Goal: Task Accomplishment & Management: Use online tool/utility

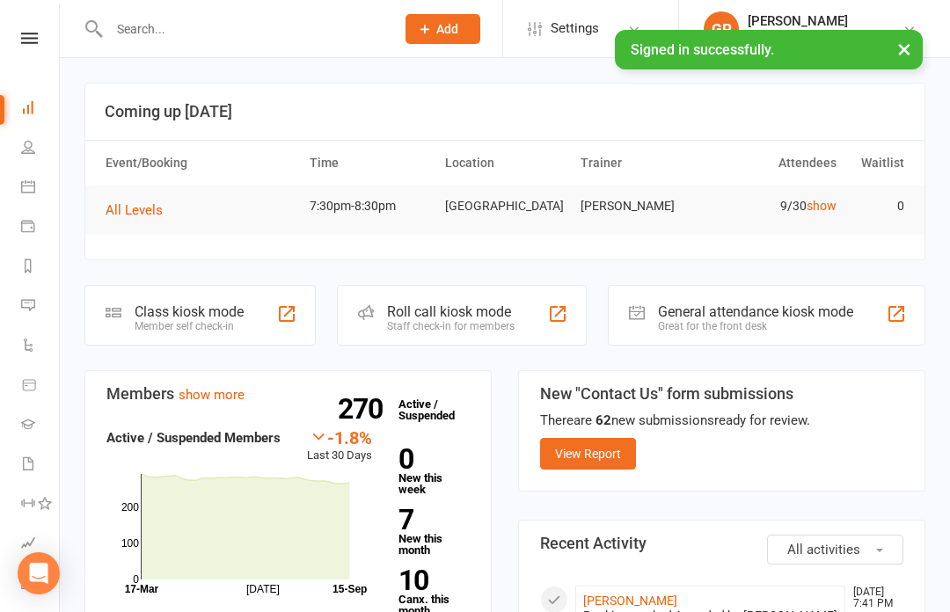
click at [29, 186] on icon at bounding box center [28, 187] width 14 height 14
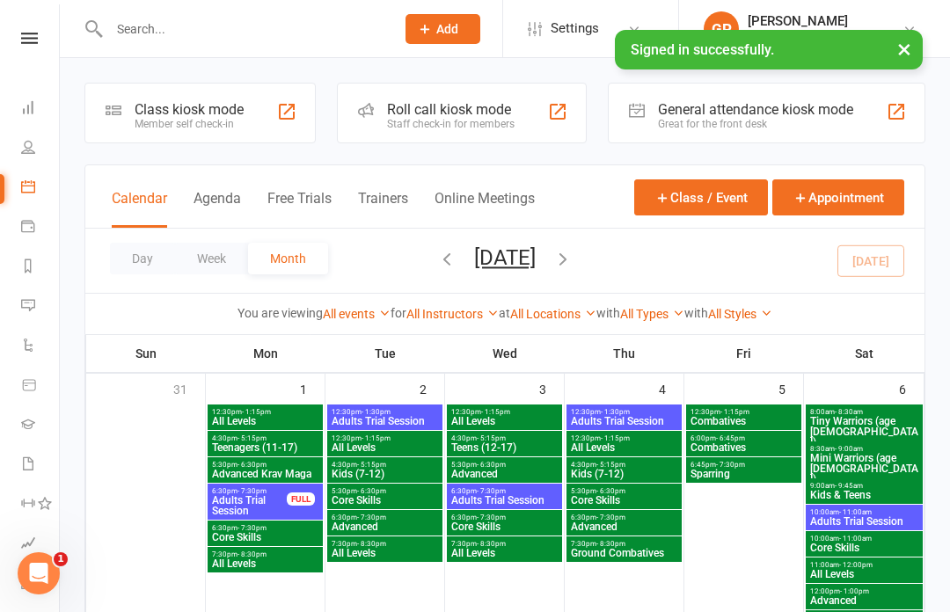
click at [236, 110] on div "Class kiosk mode" at bounding box center [189, 109] width 109 height 17
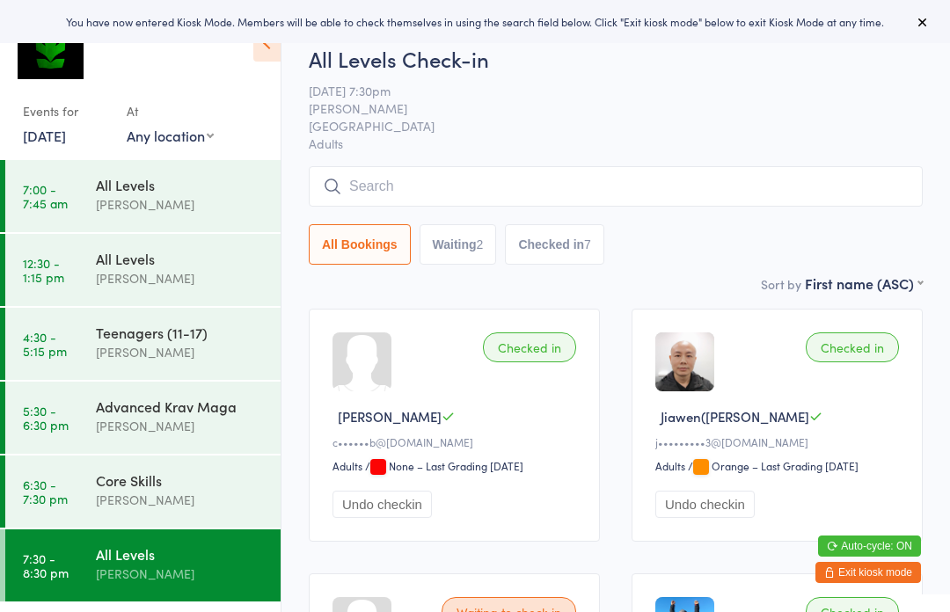
click at [188, 404] on div "Advanced Krav Maga" at bounding box center [181, 406] width 170 height 19
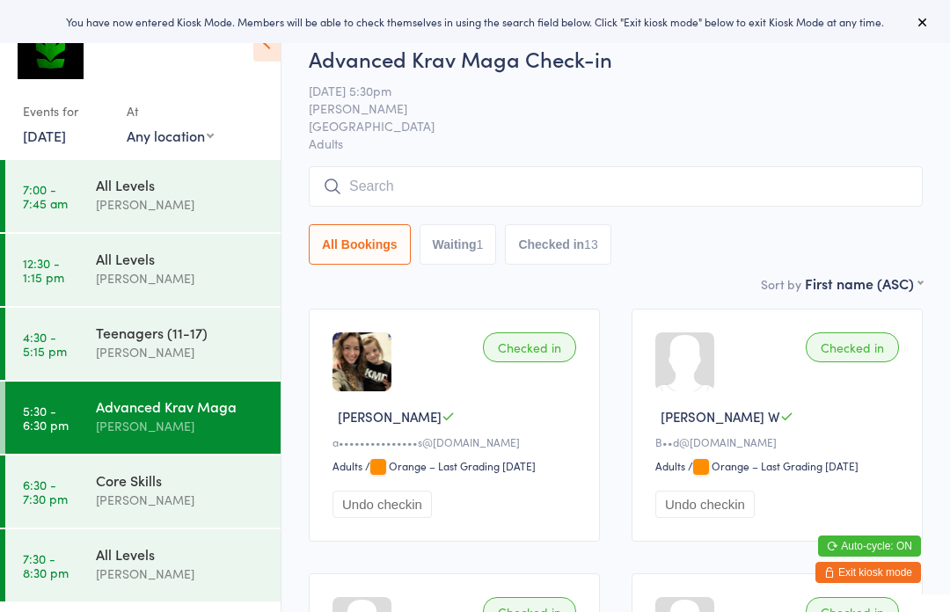
click at [475, 172] on input "search" at bounding box center [616, 186] width 614 height 40
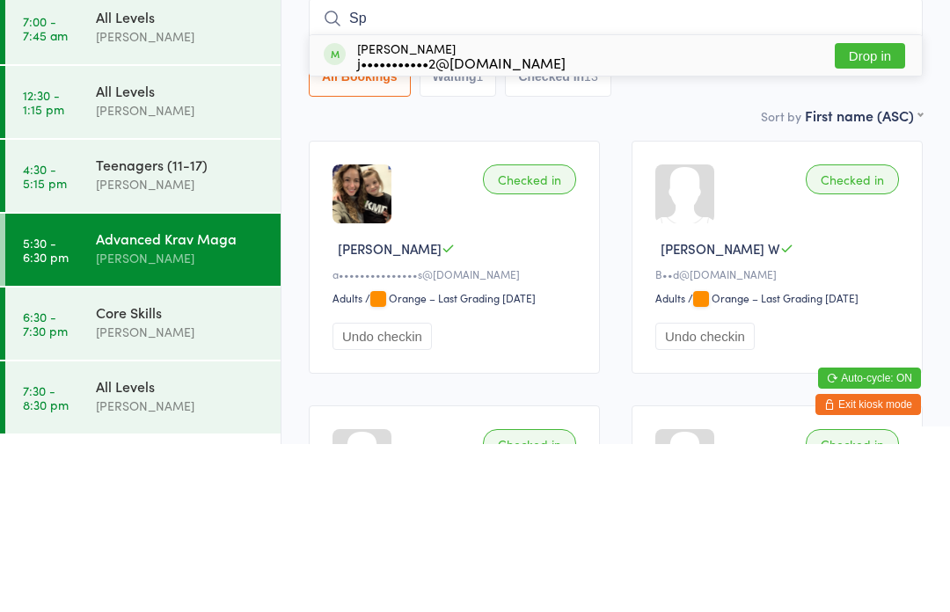
type input "Sp"
click at [889, 211] on button "Drop in" at bounding box center [870, 224] width 70 height 26
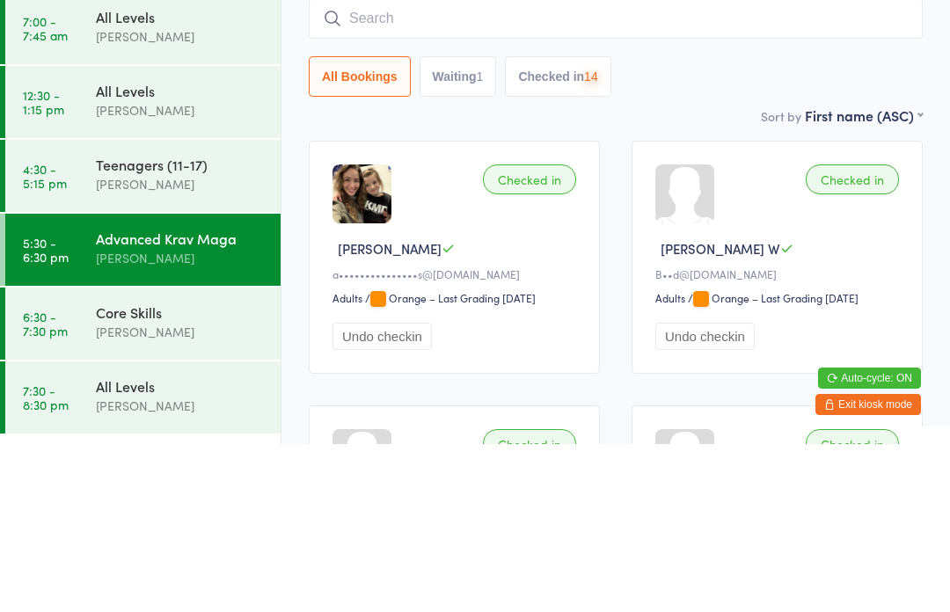
scroll to position [168, 0]
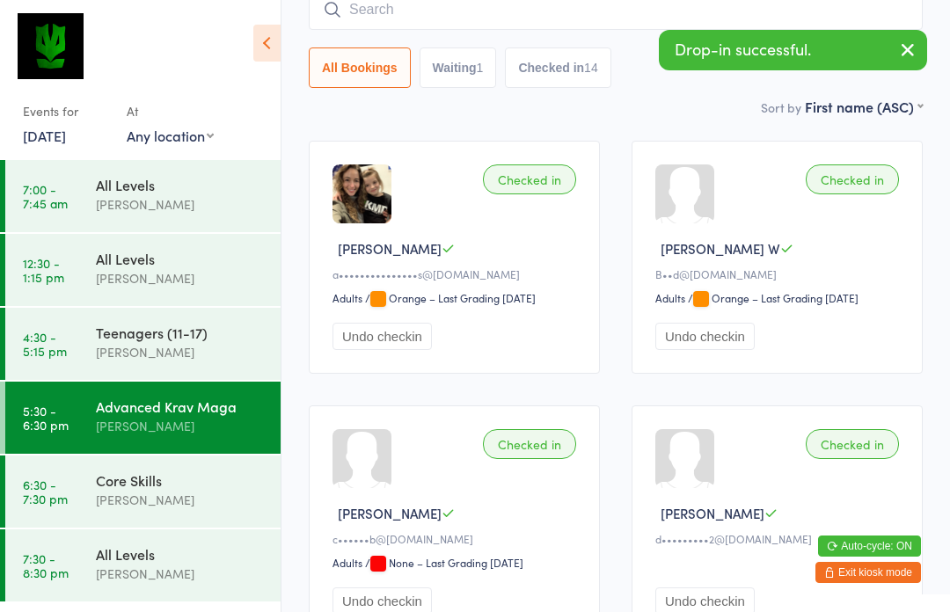
click at [193, 498] on div "[PERSON_NAME]" at bounding box center [181, 500] width 170 height 20
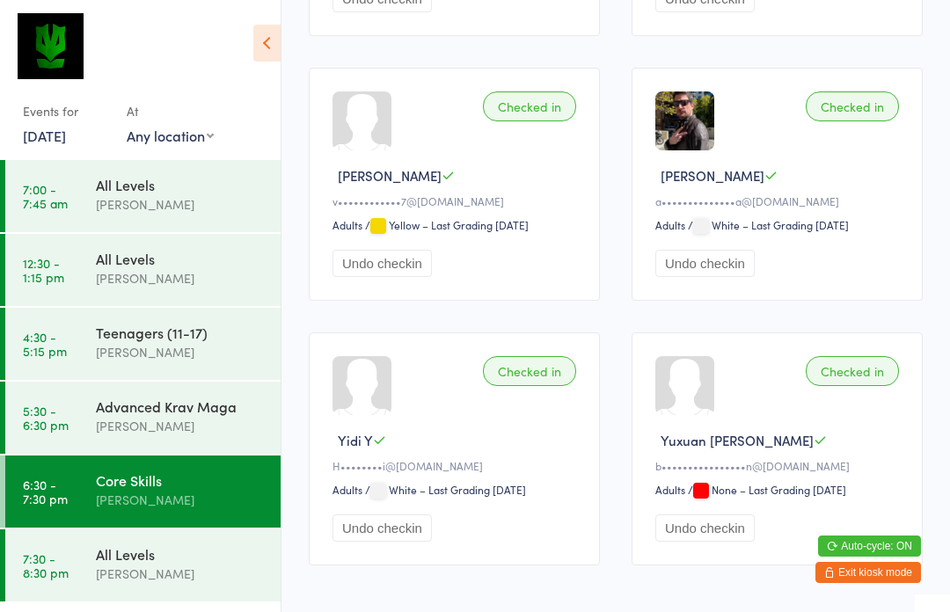
scroll to position [2438, 0]
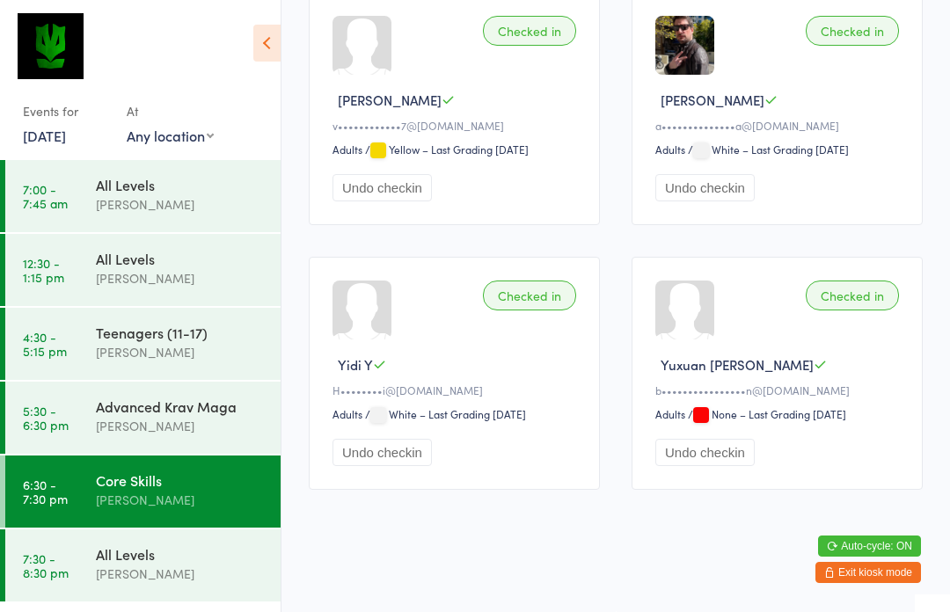
click at [210, 583] on div "[PERSON_NAME]" at bounding box center [181, 574] width 170 height 20
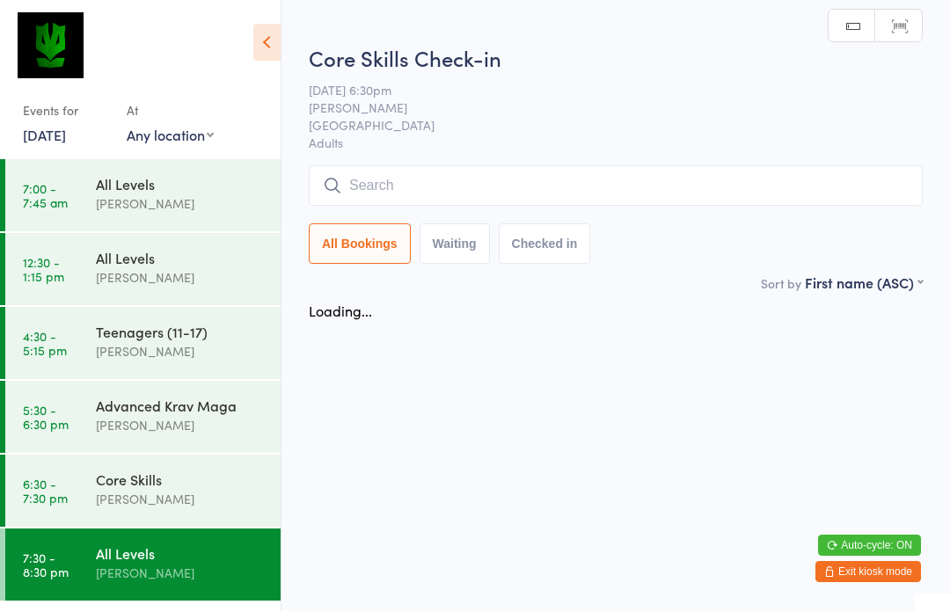
scroll to position [1, 0]
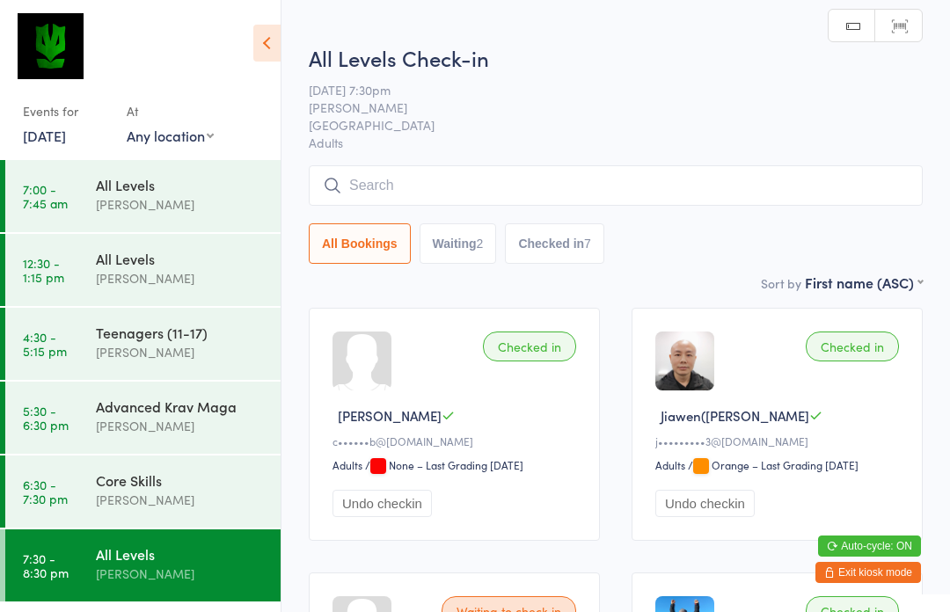
click at [480, 234] on button "Waiting 2" at bounding box center [458, 244] width 77 height 40
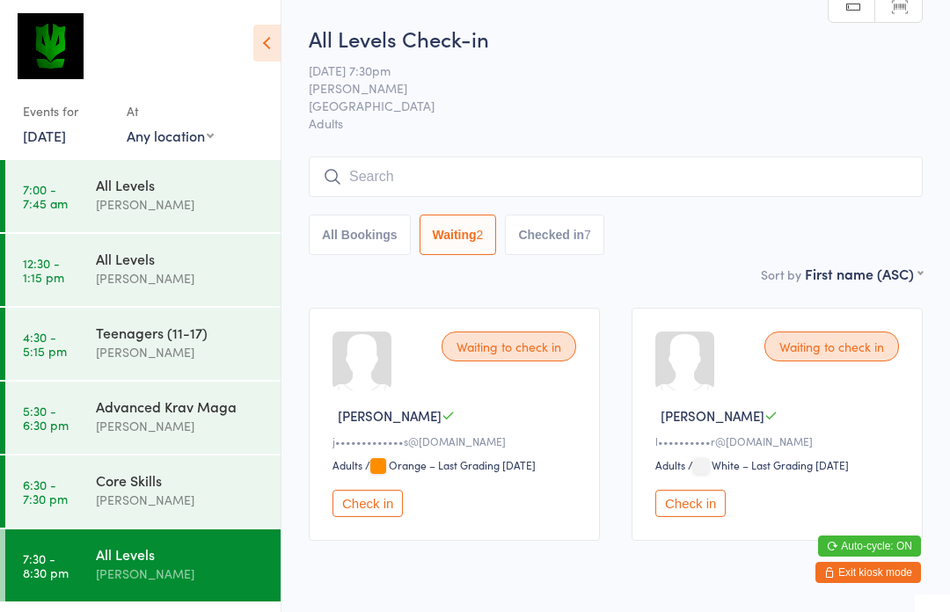
click at [373, 510] on button "Check in" at bounding box center [368, 503] width 70 height 27
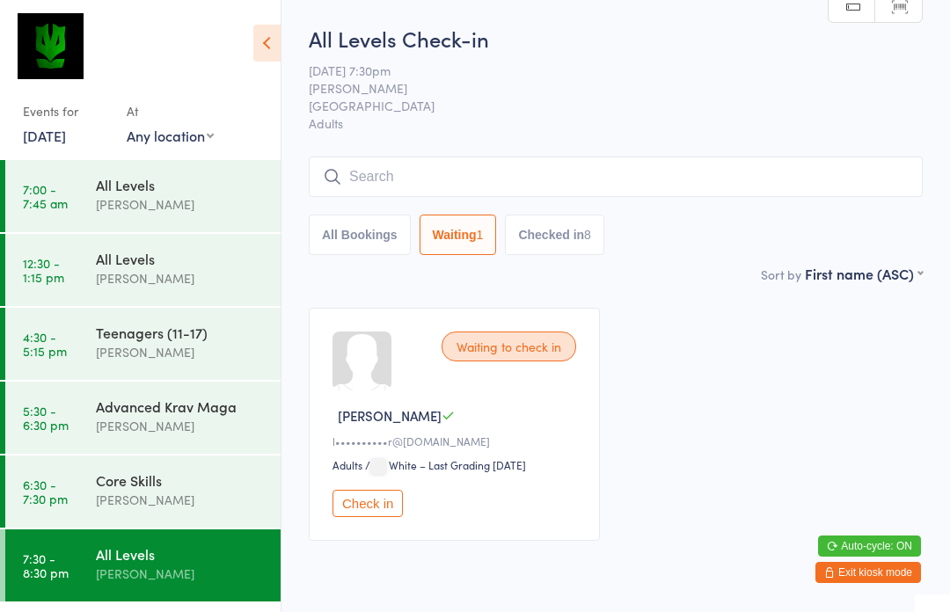
click at [184, 497] on div "[PERSON_NAME]" at bounding box center [181, 500] width 170 height 20
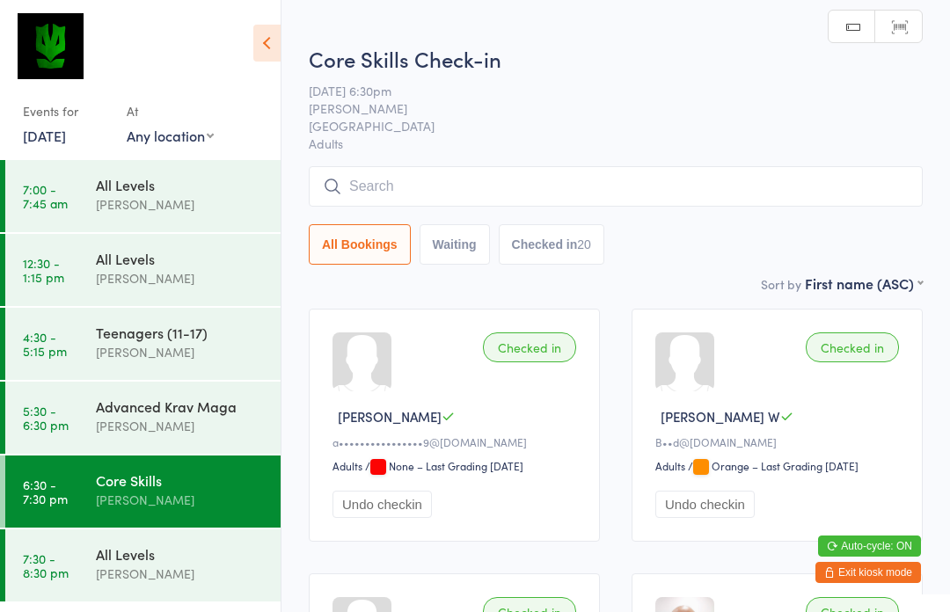
click at [149, 554] on div "All Levels" at bounding box center [181, 554] width 170 height 19
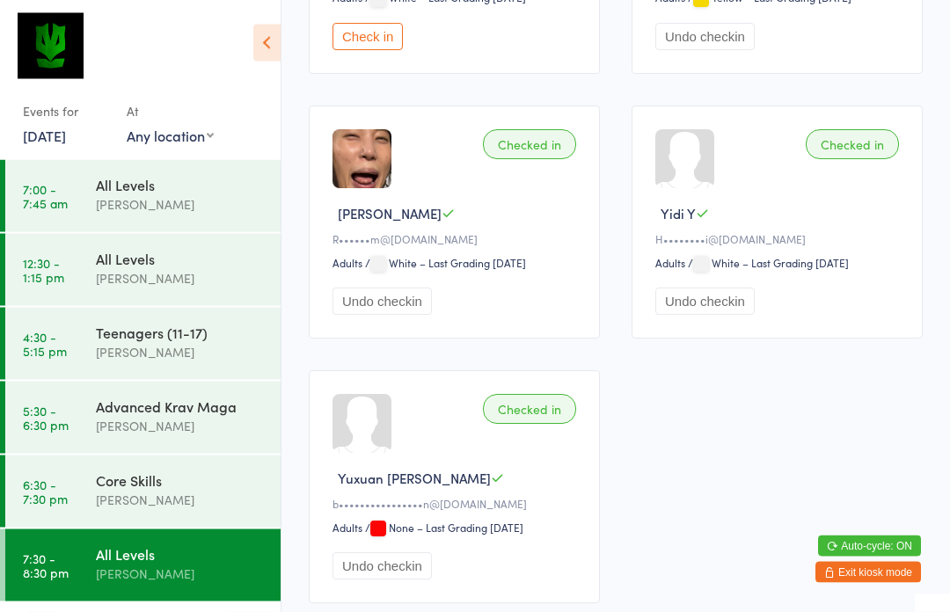
scroll to position [999, 0]
